Goal: Browse casually

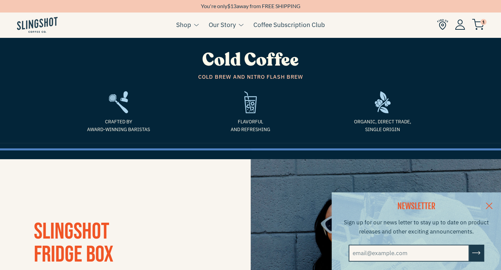
click at [479, 23] on img at bounding box center [477, 24] width 12 height 11
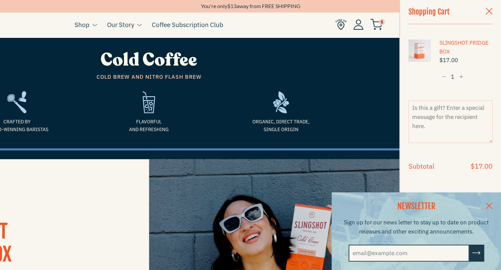
click at [444, 78] on button "−" at bounding box center [443, 77] width 9 height 13
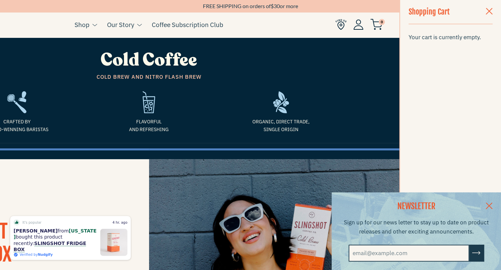
click at [494, 205] on link at bounding box center [489, 206] width 24 height 26
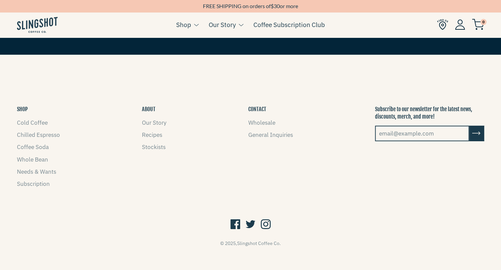
scroll to position [1284, 0]
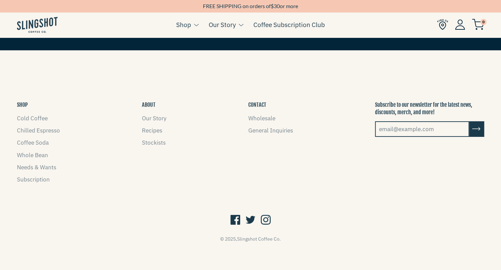
click at [235, 216] on icon at bounding box center [235, 220] width 10 height 13
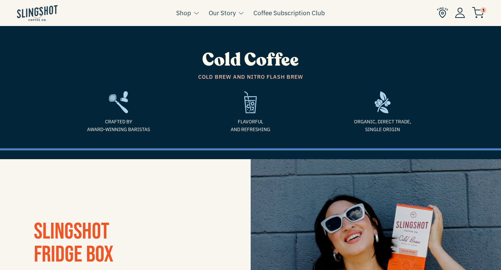
scroll to position [1284, 0]
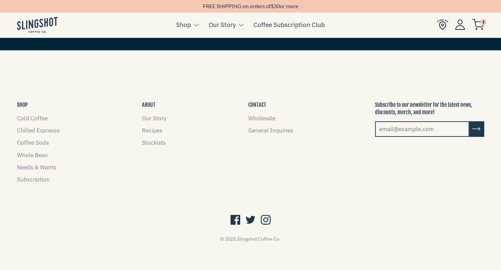
click at [268, 219] on icon at bounding box center [266, 220] width 10 height 13
